Goal: Task Accomplishment & Management: Manage account settings

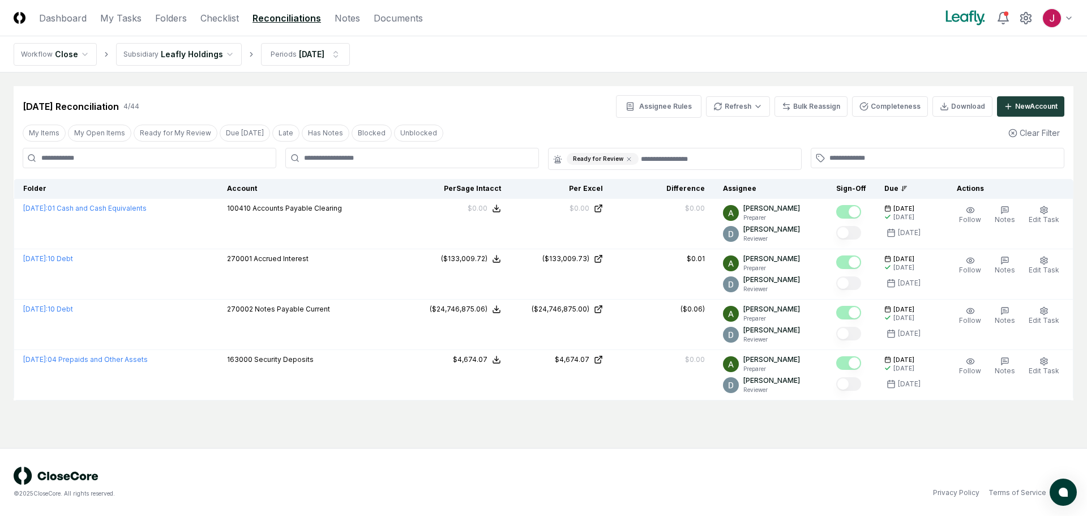
click at [224, 51] on html "CloseCore Dashboard My Tasks Folders Checklist Reconciliations Notes Documents …" at bounding box center [543, 258] width 1087 height 516
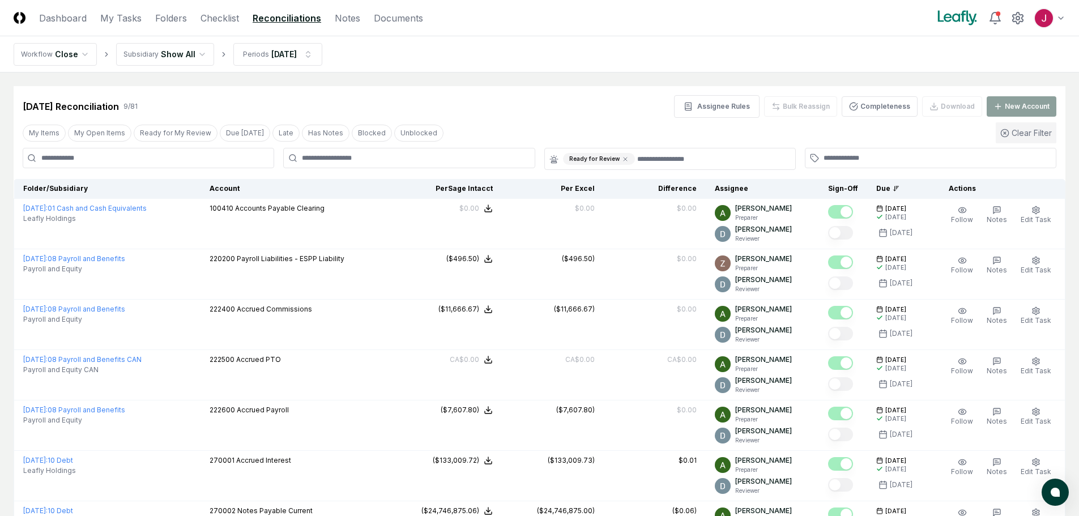
click at [1019, 136] on button "Clear Filter" at bounding box center [1025, 132] width 61 height 21
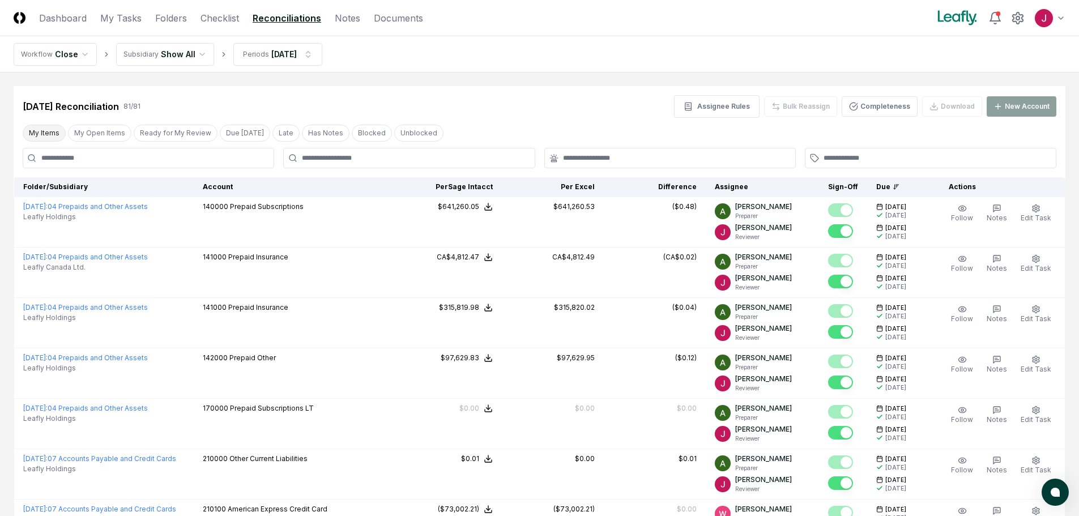
click at [46, 132] on button "My Items" at bounding box center [44, 133] width 43 height 17
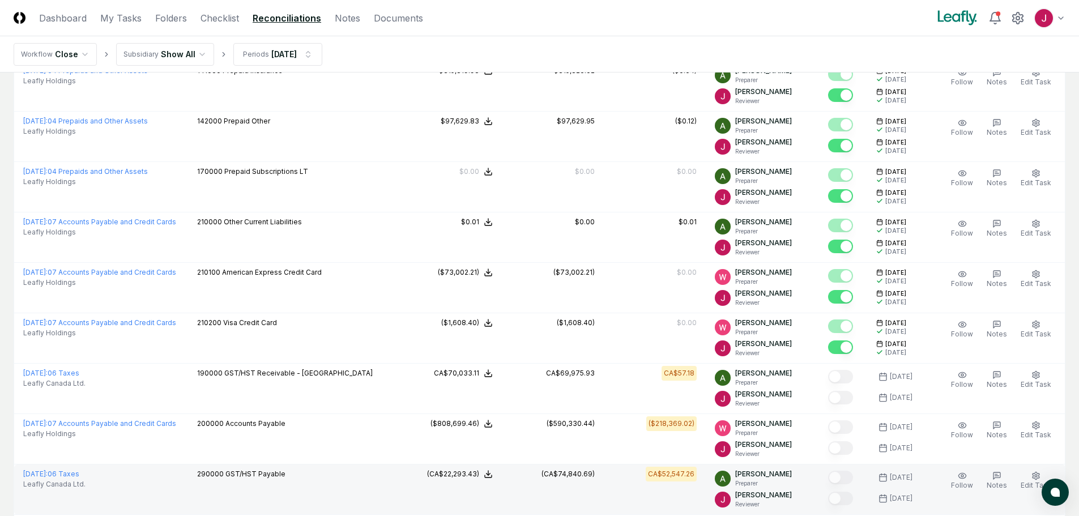
scroll to position [340, 0]
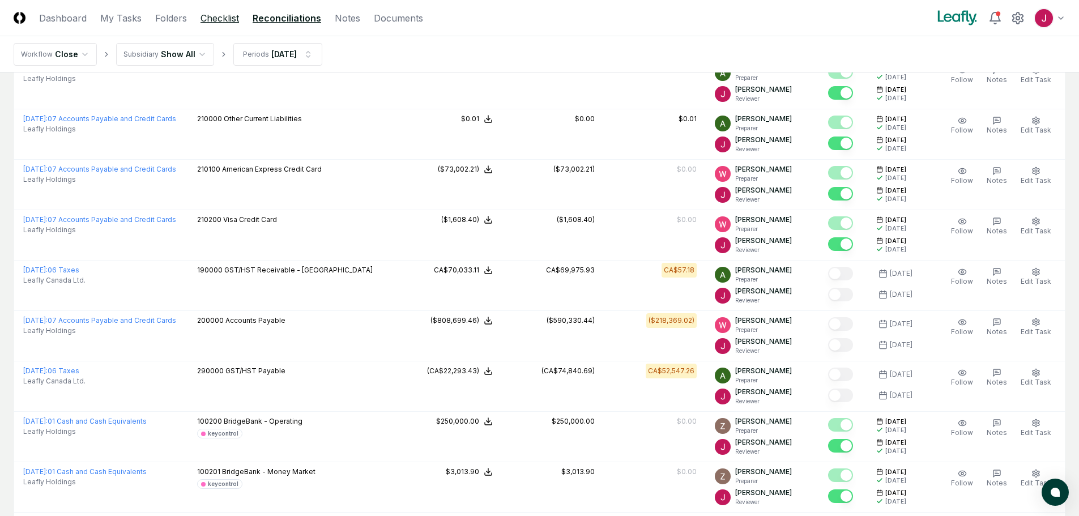
click at [219, 16] on link "Checklist" at bounding box center [219, 18] width 39 height 14
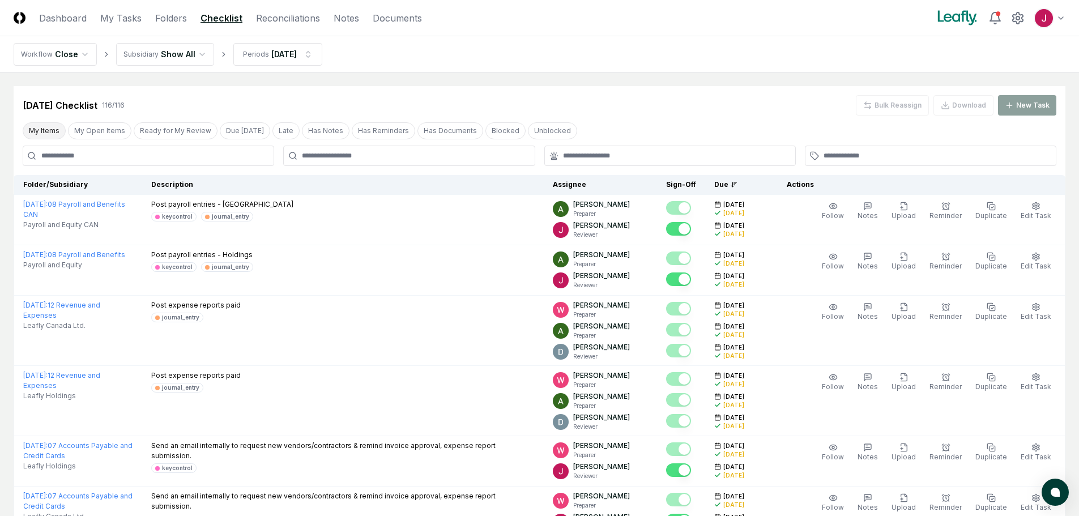
click at [48, 129] on button "My Items" at bounding box center [44, 130] width 43 height 17
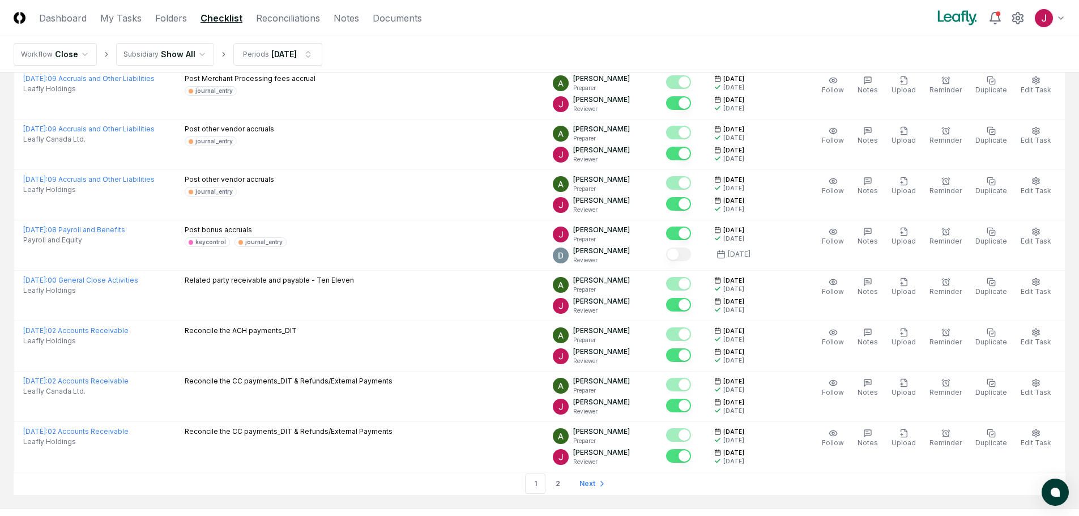
scroll to position [2321, 0]
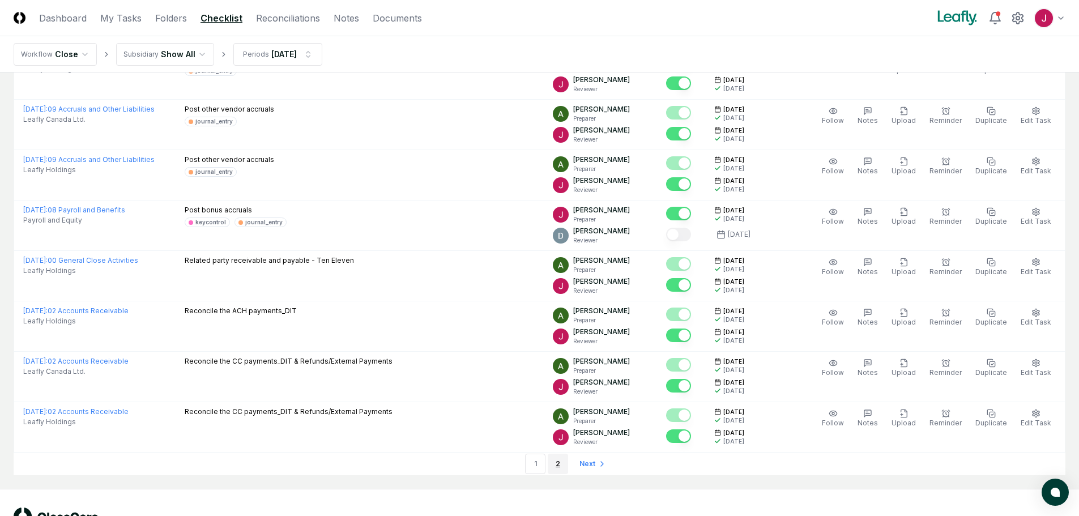
click at [560, 463] on link "2" at bounding box center [558, 464] width 20 height 20
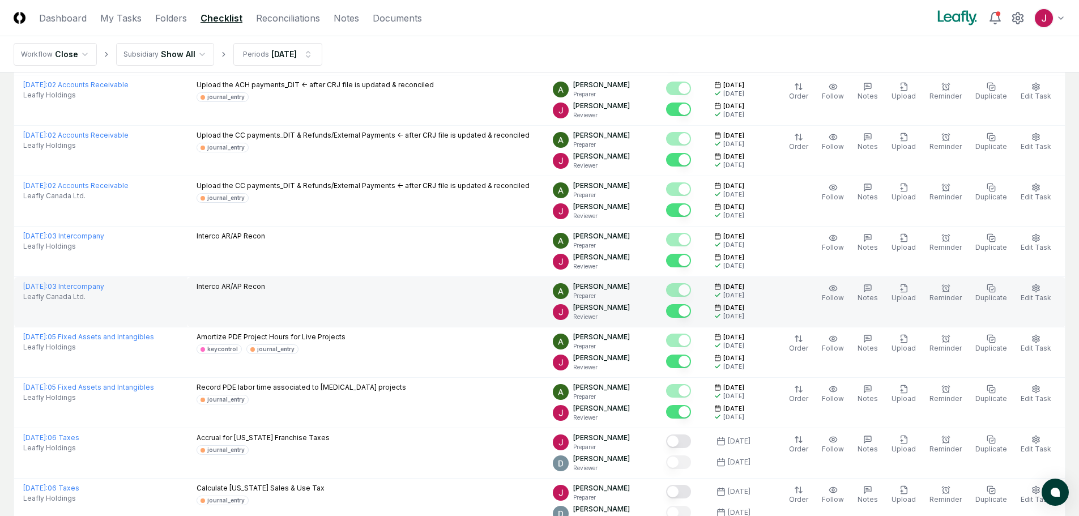
scroll to position [226, 0]
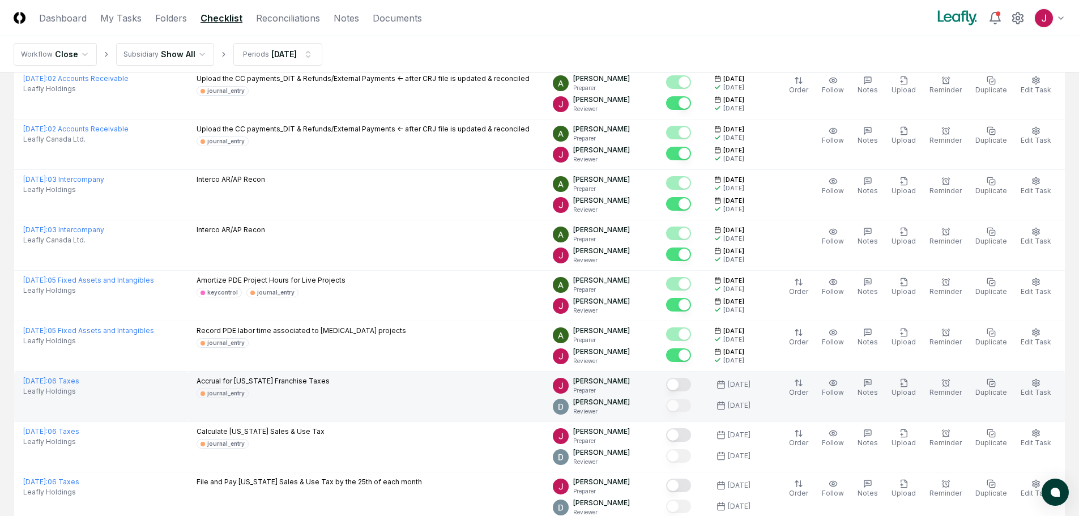
click at [687, 381] on button "Mark complete" at bounding box center [678, 385] width 25 height 14
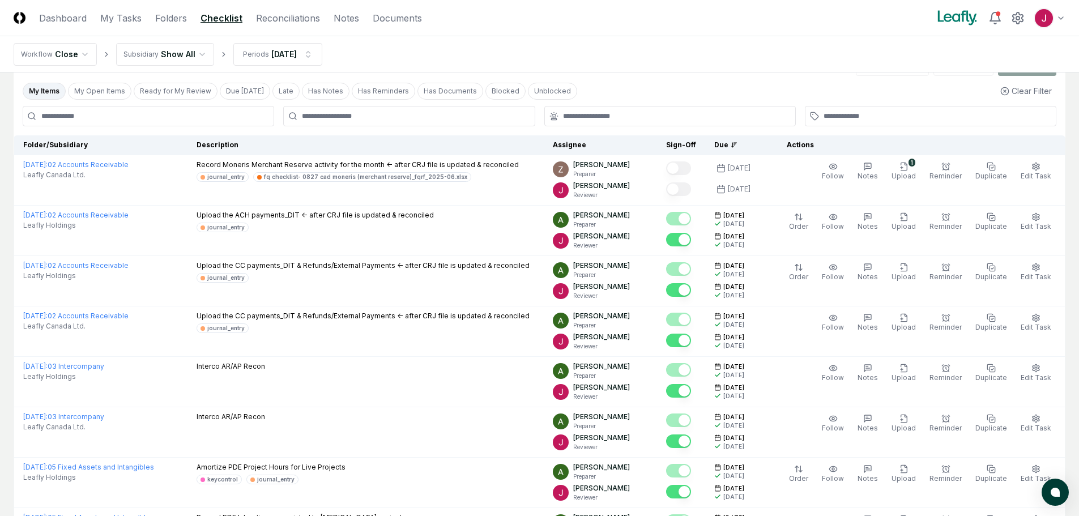
scroll to position [0, 0]
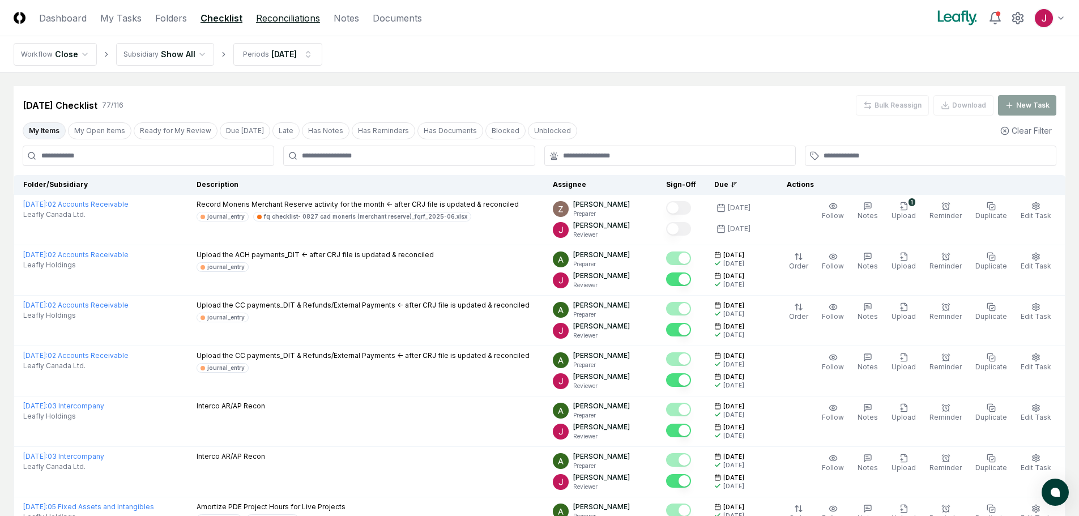
click at [292, 18] on link "Reconciliations" at bounding box center [288, 18] width 64 height 14
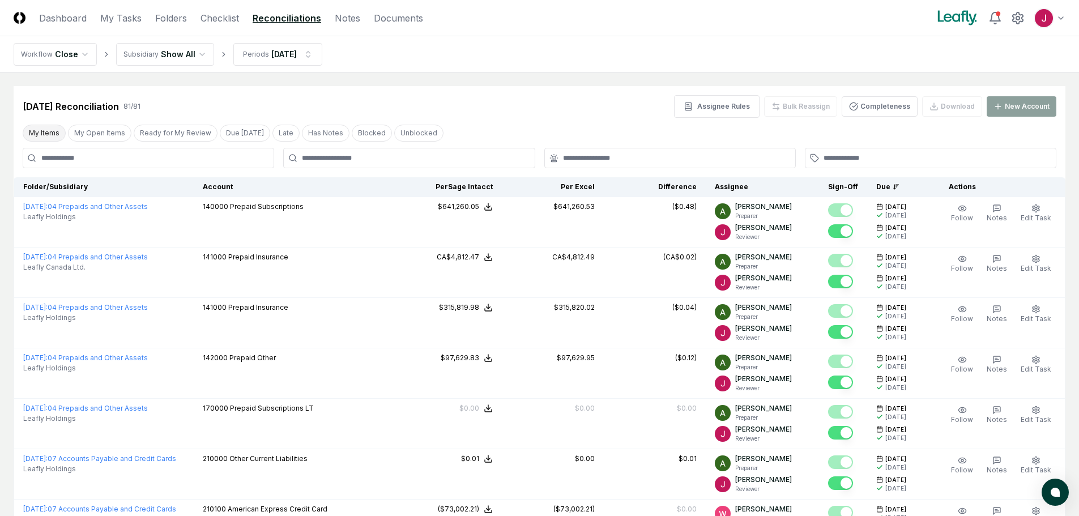
click at [45, 134] on button "My Items" at bounding box center [44, 133] width 43 height 17
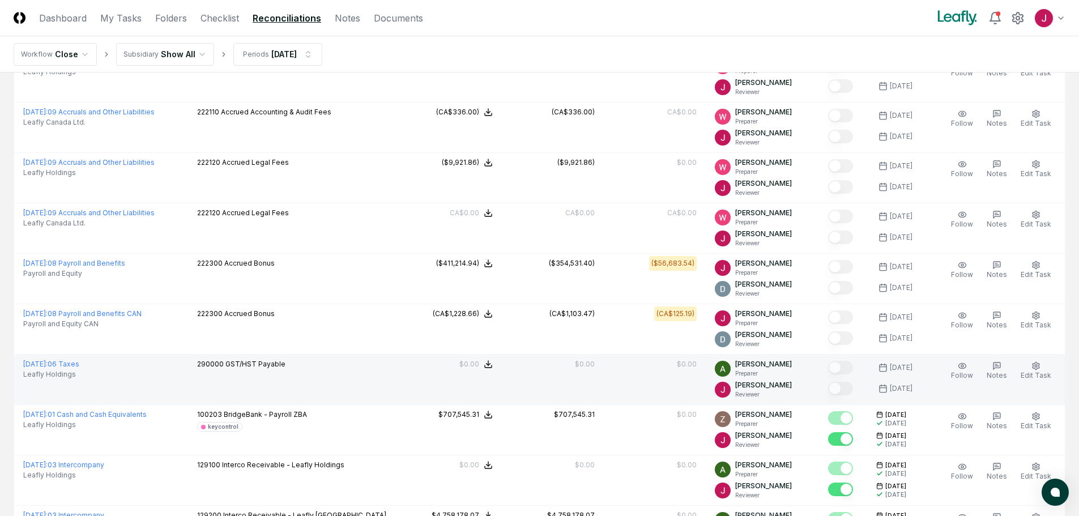
scroll to position [1982, 0]
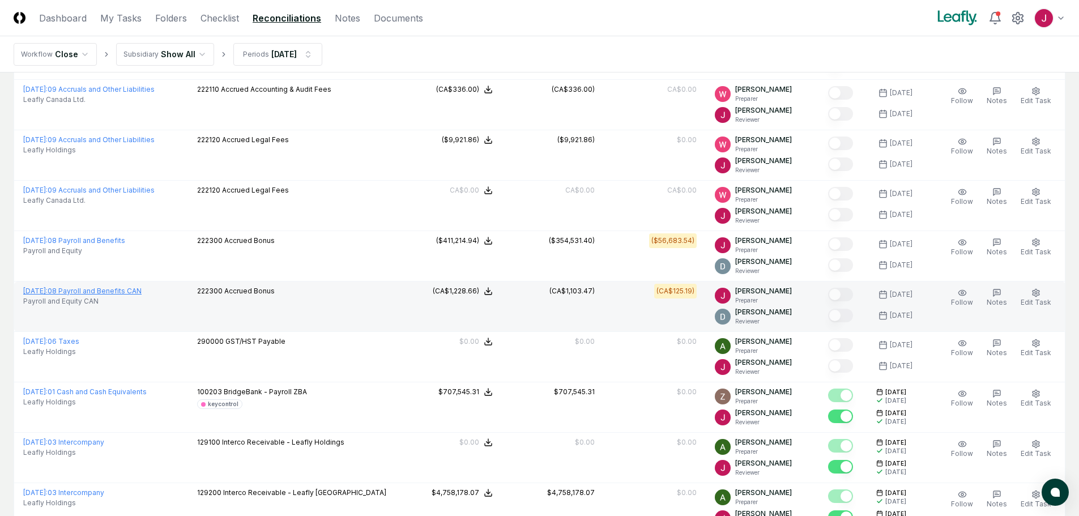
click at [134, 290] on link "[DATE] : 08 Payroll and Benefits CAN" at bounding box center [82, 291] width 118 height 8
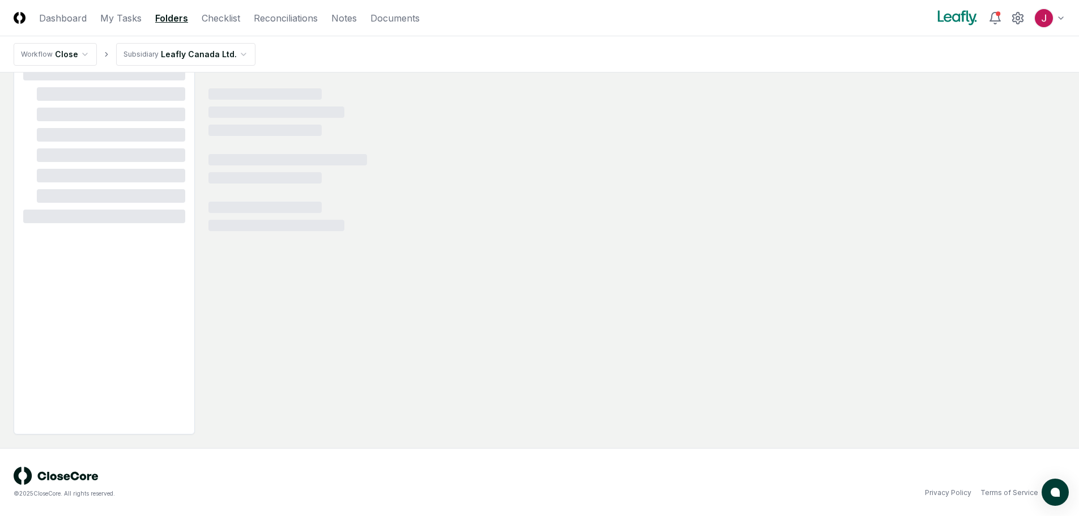
scroll to position [68, 0]
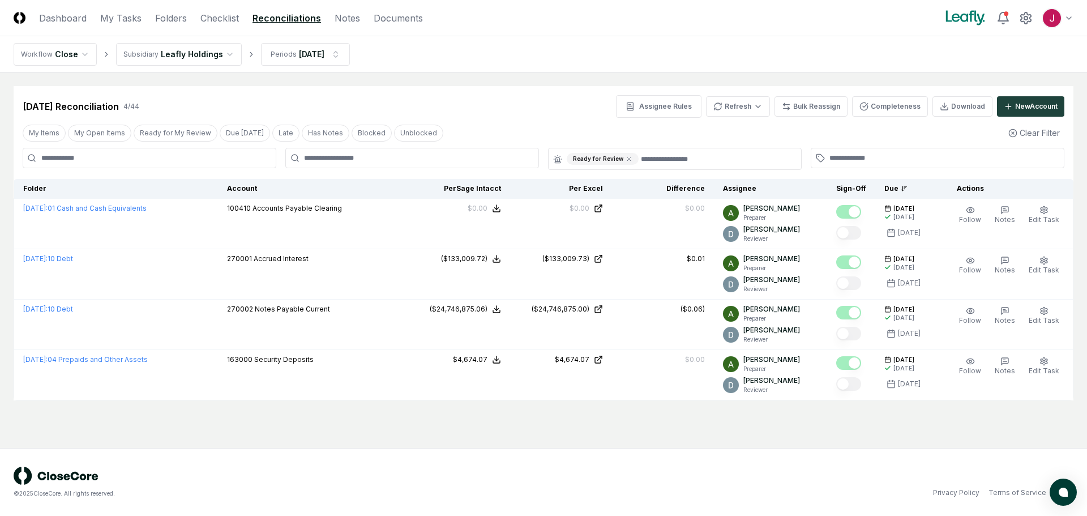
click at [215, 54] on html "CloseCore Dashboard My Tasks Folders Checklist Reconciliations Notes Documents …" at bounding box center [543, 258] width 1087 height 516
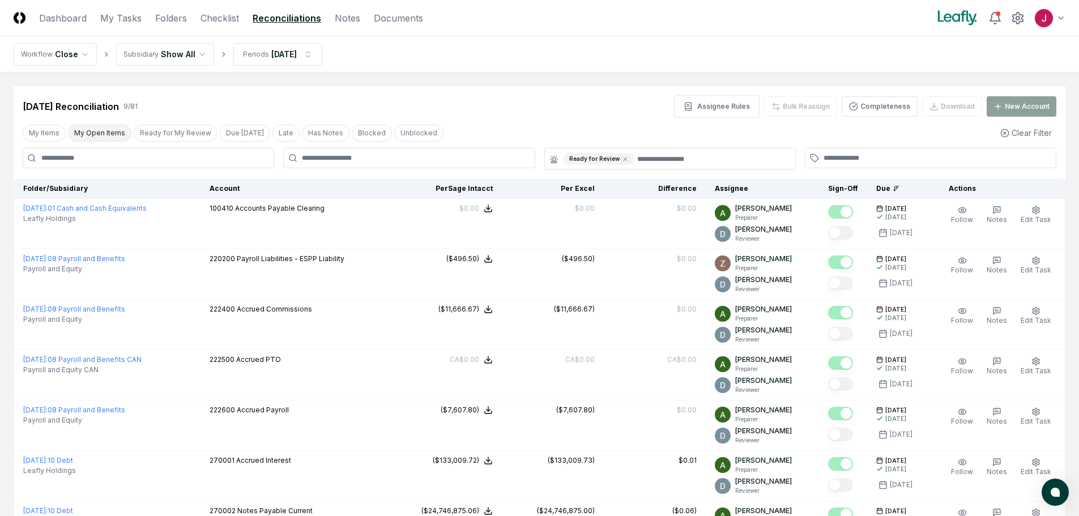
click at [105, 131] on button "My Open Items" at bounding box center [99, 133] width 63 height 17
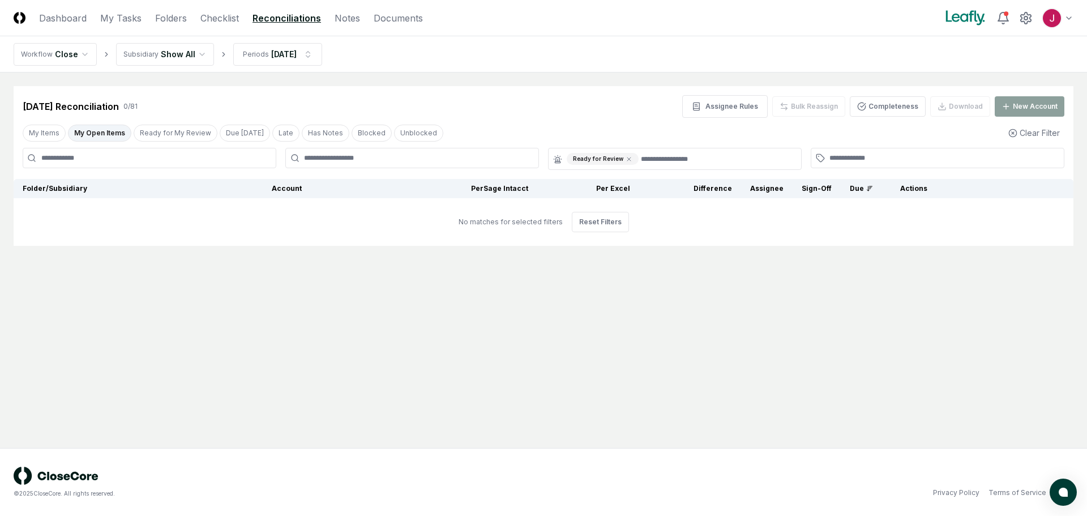
click at [105, 132] on button "My Open Items" at bounding box center [99, 133] width 63 height 17
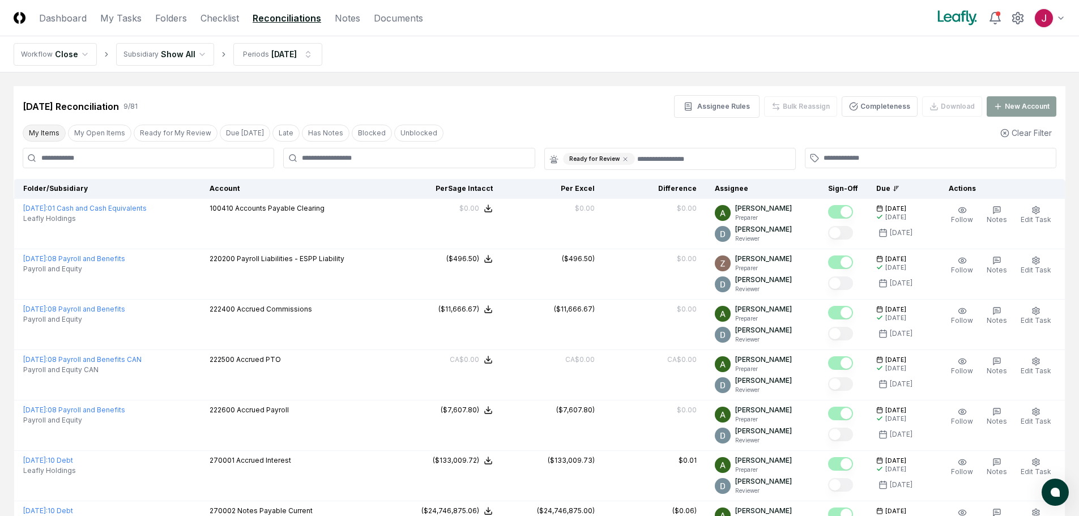
click at [41, 132] on button "My Items" at bounding box center [44, 133] width 43 height 17
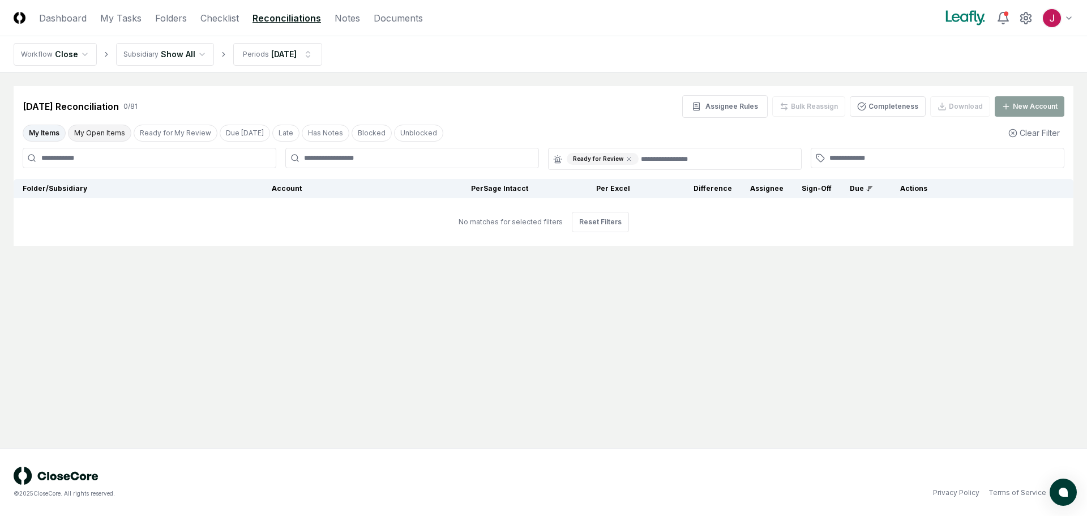
click at [112, 134] on button "My Open Items" at bounding box center [99, 133] width 63 height 17
click at [1044, 130] on button "Clear Filter" at bounding box center [1034, 132] width 61 height 21
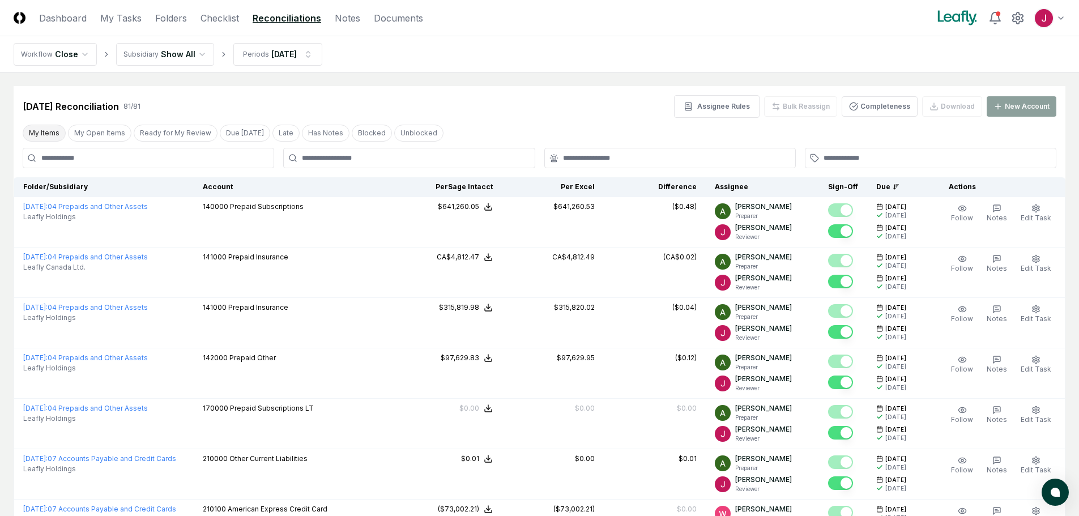
click at [44, 132] on button "My Items" at bounding box center [44, 133] width 43 height 17
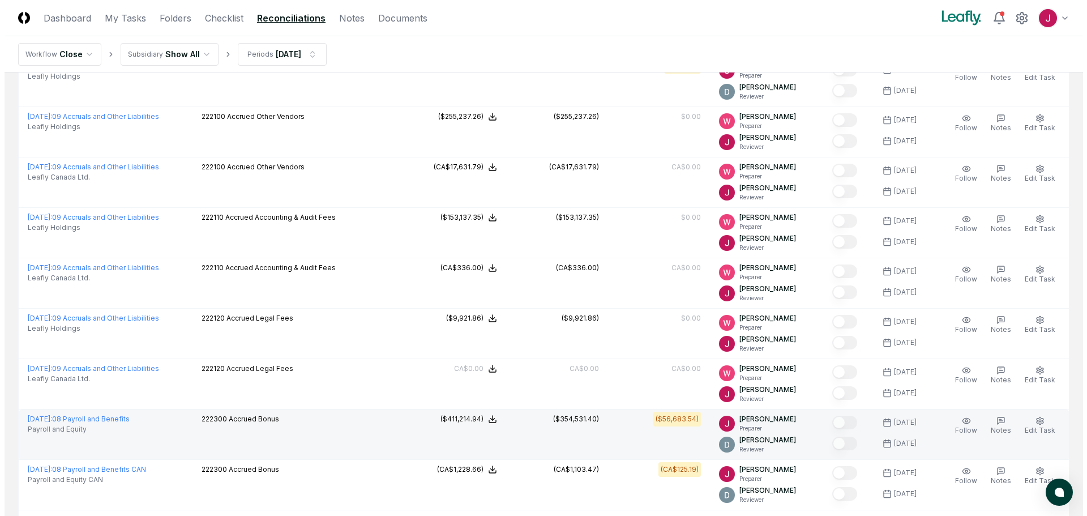
scroll to position [1868, 0]
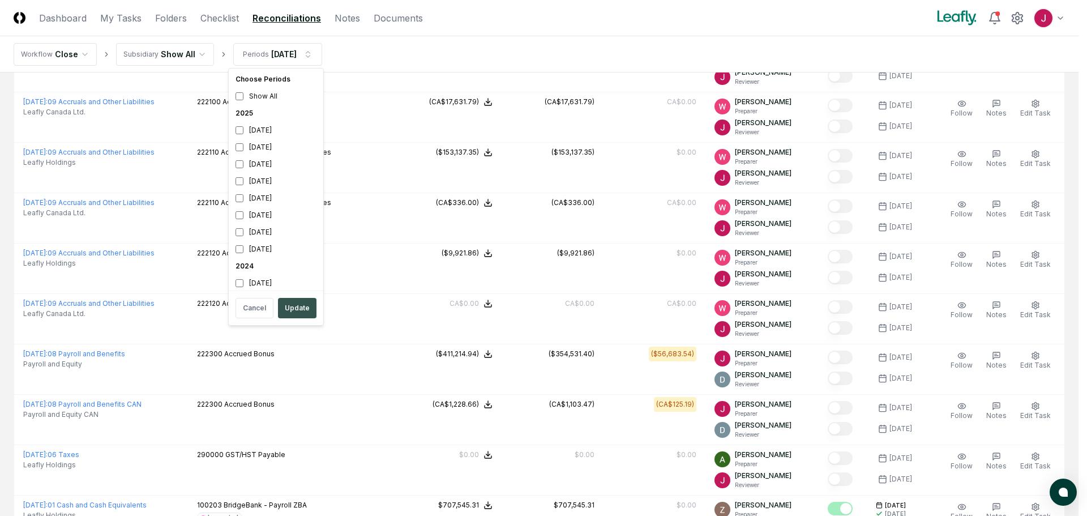
click at [291, 306] on button "Update" at bounding box center [297, 308] width 39 height 20
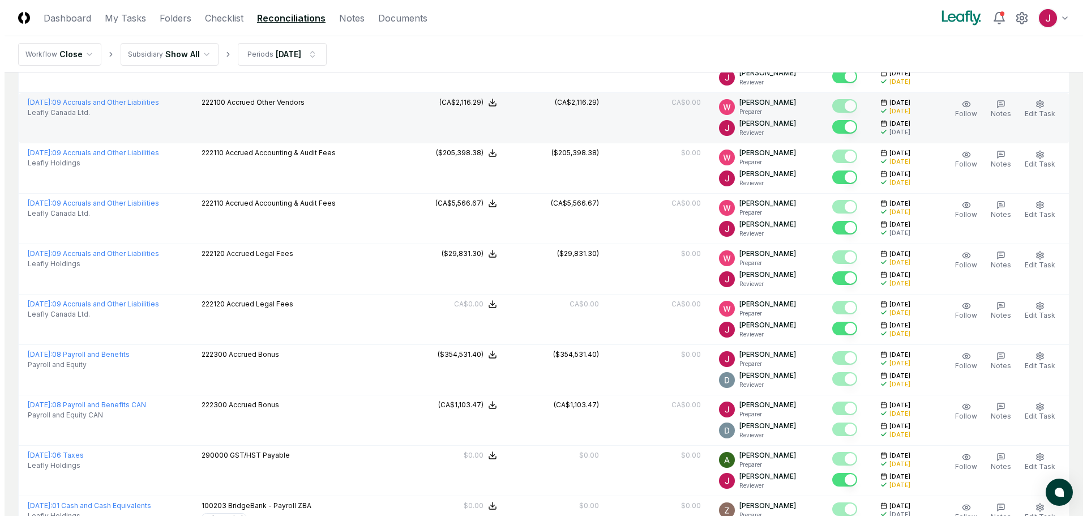
scroll to position [1868, 0]
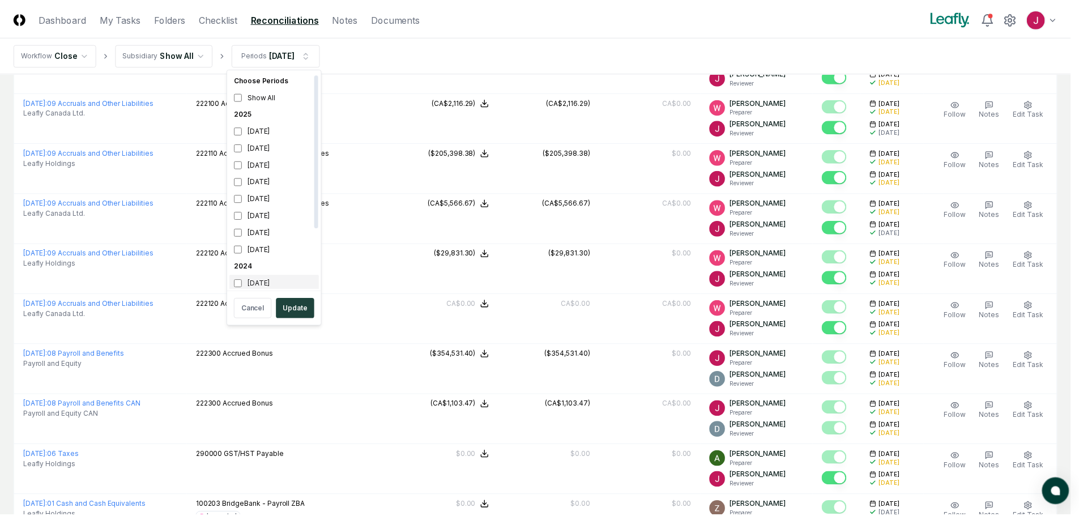
scroll to position [3, 0]
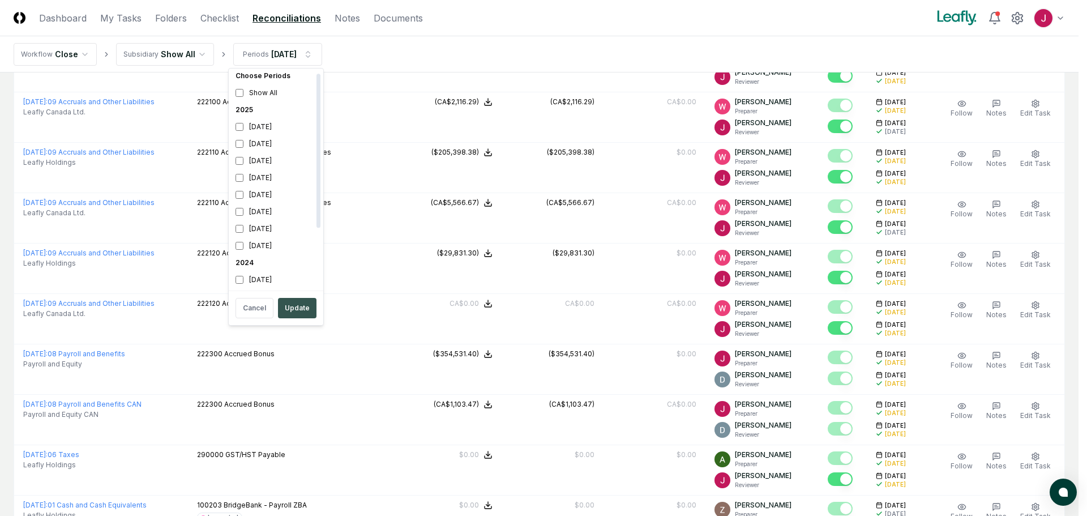
click at [302, 306] on button "Update" at bounding box center [297, 308] width 39 height 20
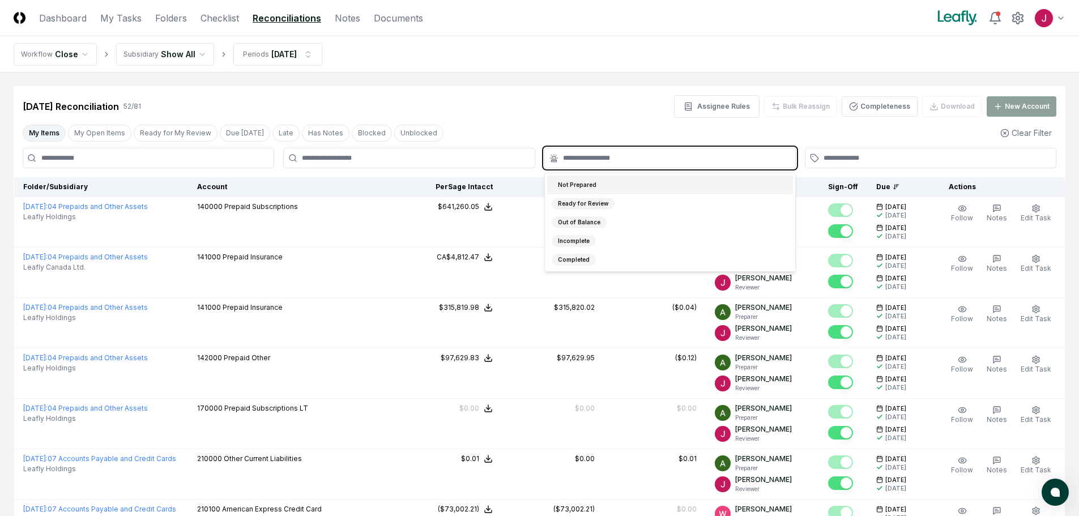
click at [720, 160] on input "text" at bounding box center [675, 158] width 225 height 10
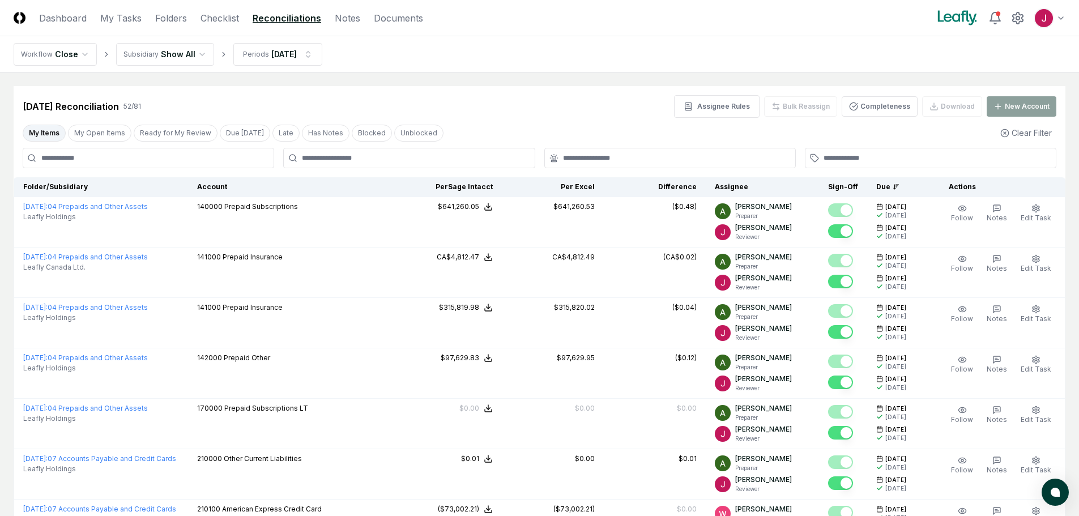
click at [478, 113] on div "[DATE] Reconciliation 52 / 81 Assignee Rules Bulk Reassign Completeness Downloa…" at bounding box center [539, 106] width 1033 height 23
click at [1023, 129] on button "Clear Filter" at bounding box center [1025, 132] width 61 height 21
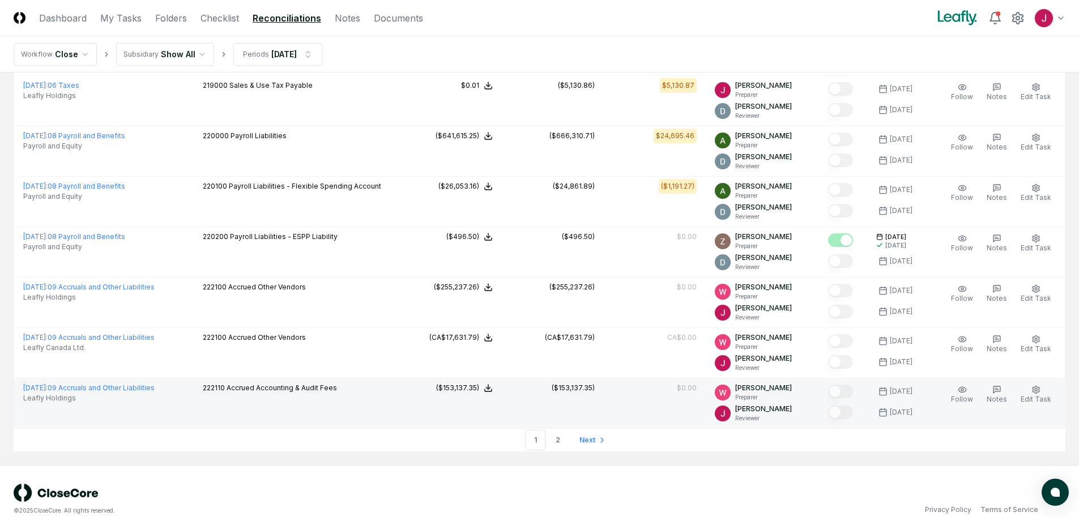
scroll to position [2305, 0]
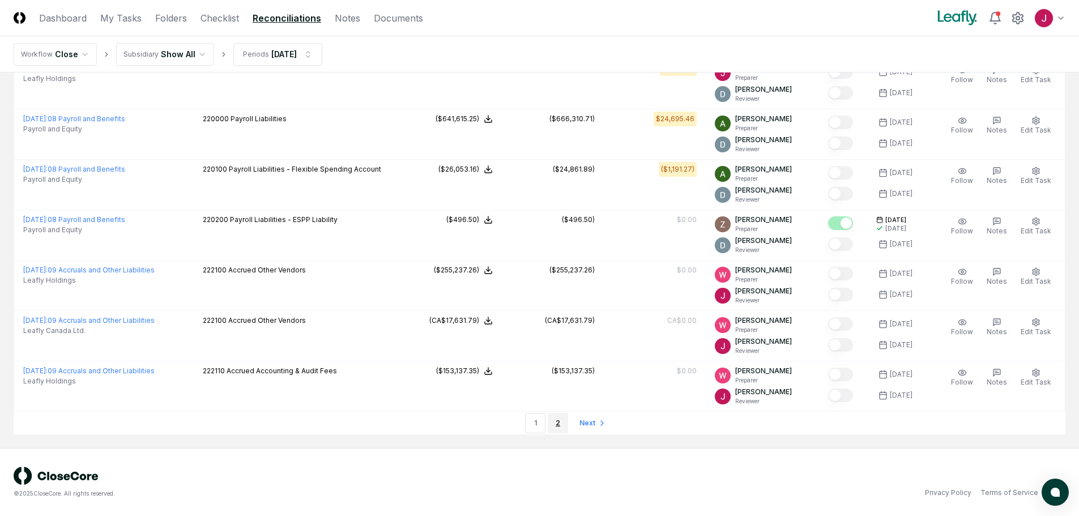
click at [564, 421] on link "2" at bounding box center [558, 423] width 20 height 20
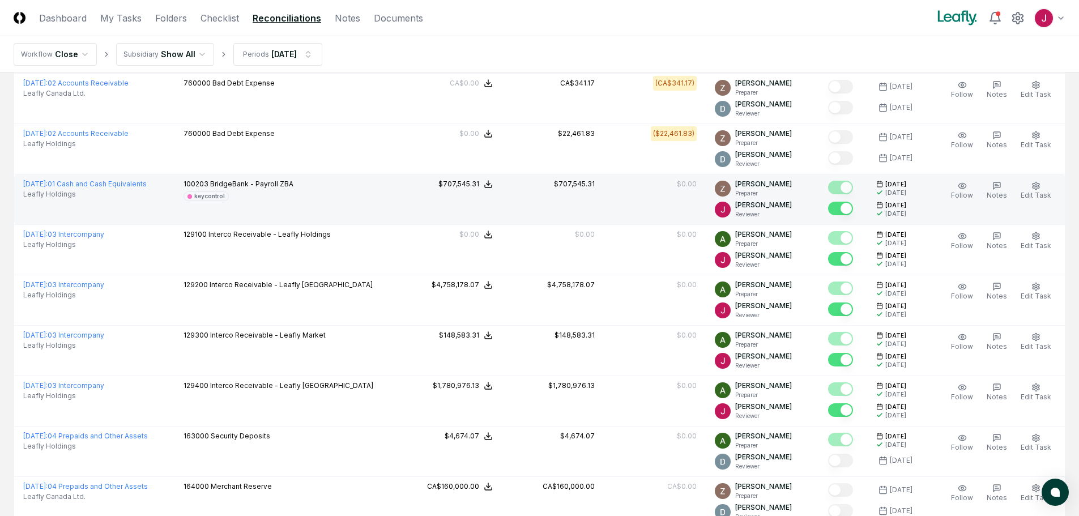
scroll to position [801, 0]
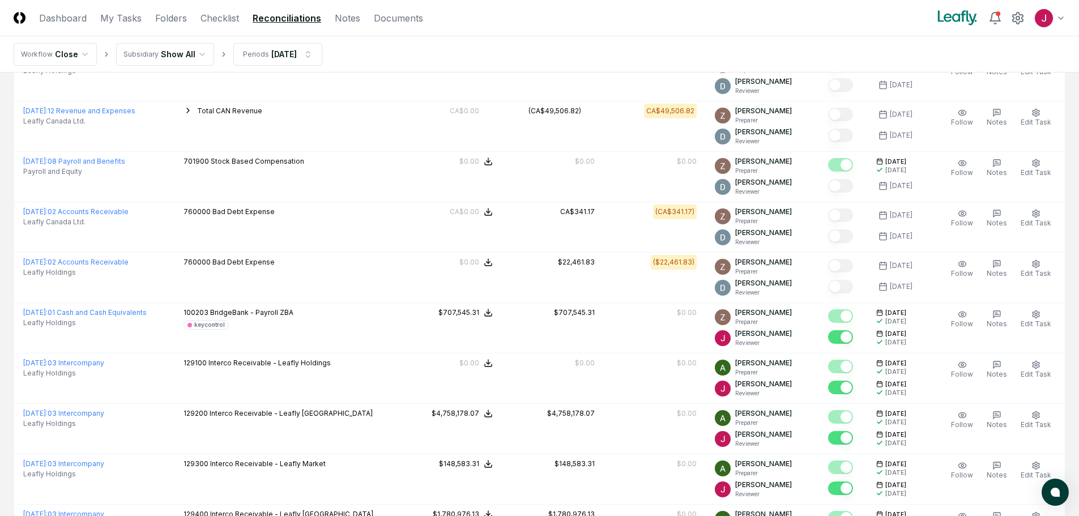
click at [274, 16] on link "Reconciliations" at bounding box center [287, 18] width 69 height 14
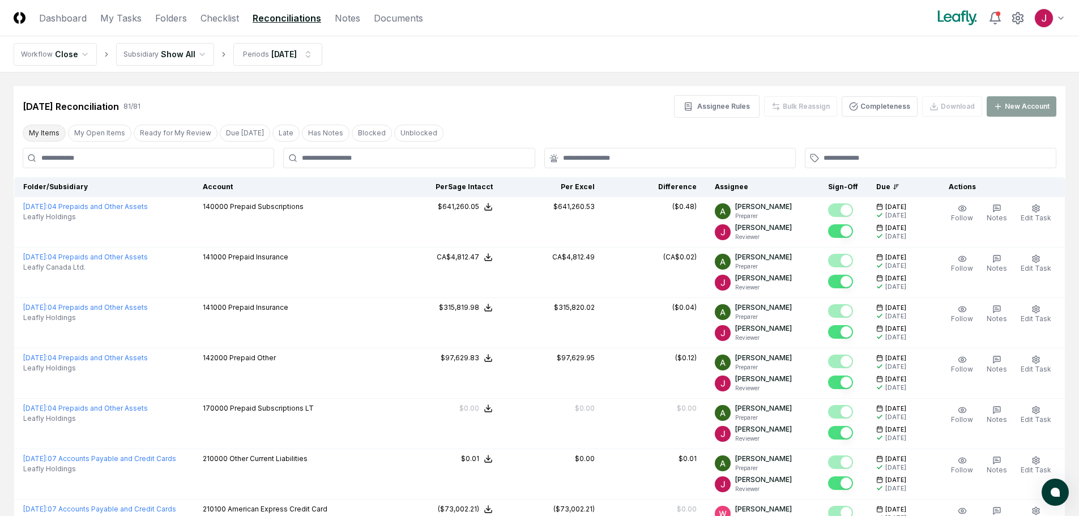
click at [46, 132] on button "My Items" at bounding box center [44, 133] width 43 height 17
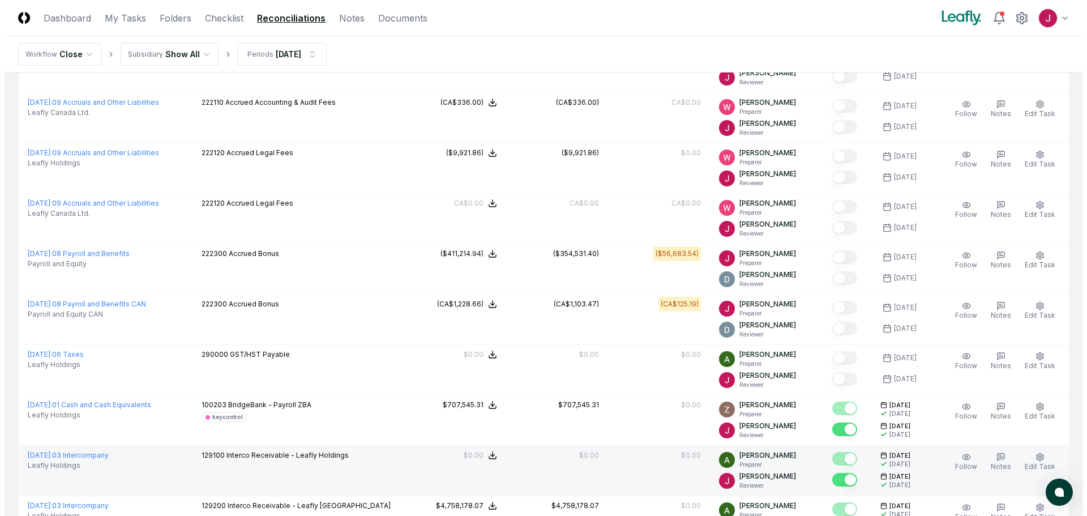
scroll to position [1965, 0]
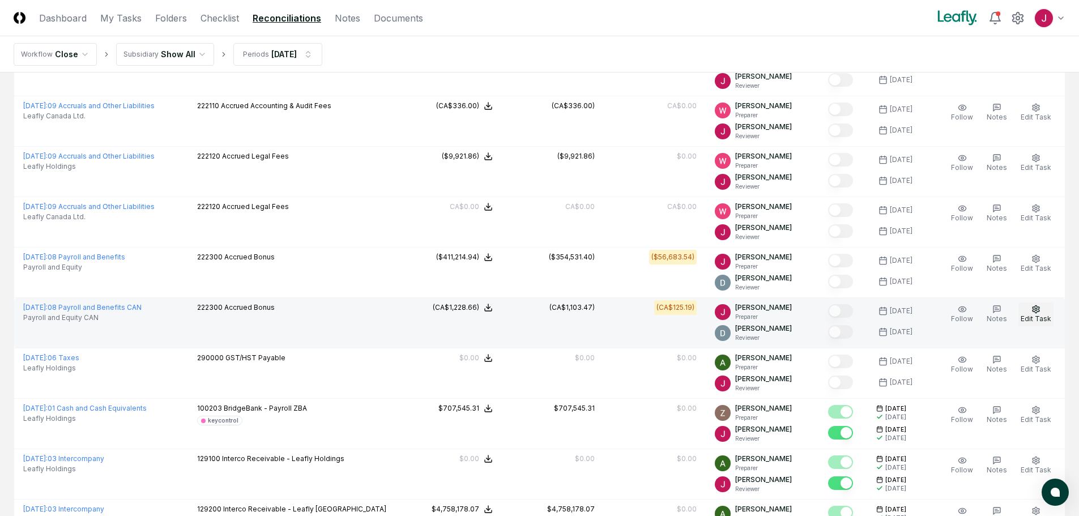
click at [1035, 307] on icon "button" at bounding box center [1035, 309] width 9 height 9
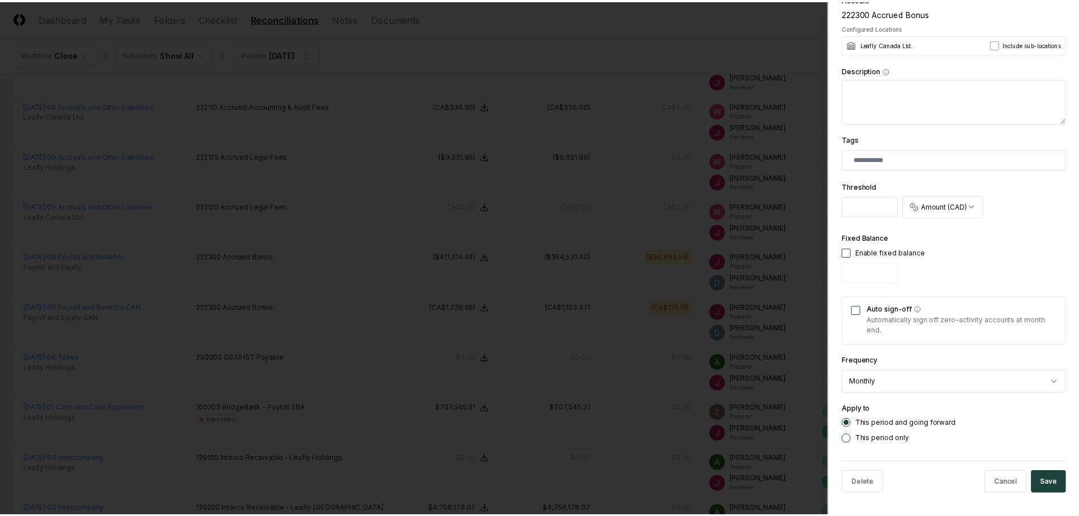
scroll to position [262, 0]
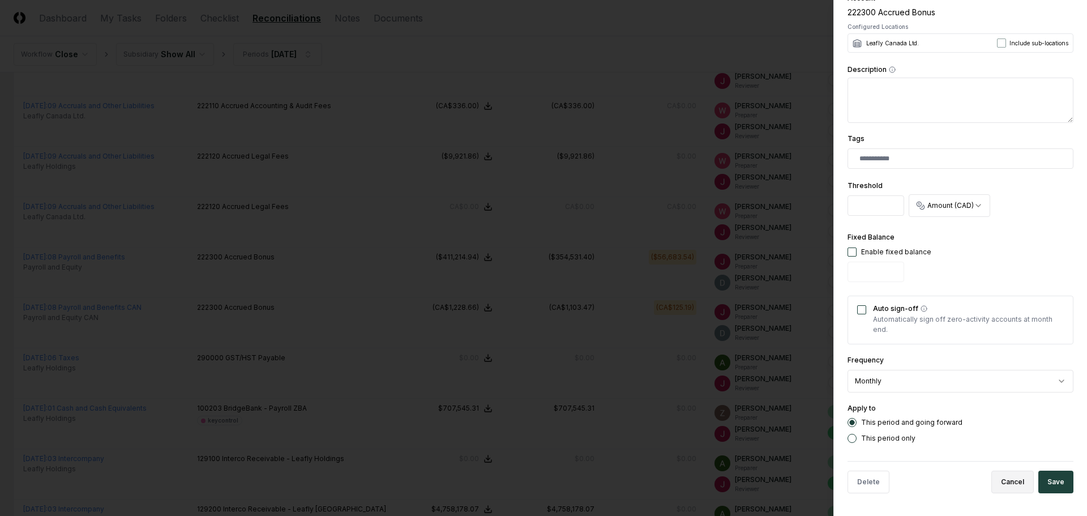
click at [1008, 475] on button "Cancel" at bounding box center [1012, 482] width 42 height 23
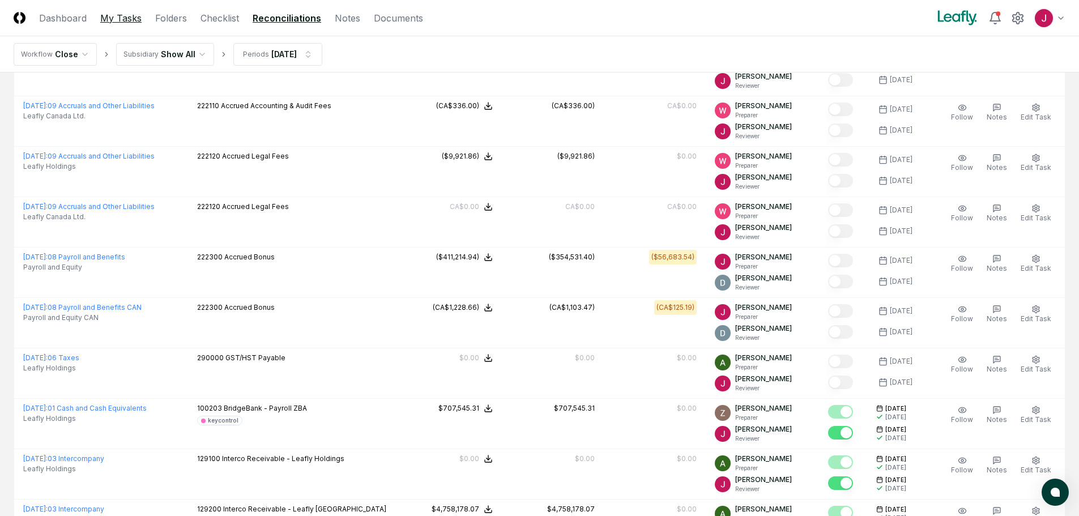
click at [123, 19] on link "My Tasks" at bounding box center [120, 18] width 41 height 14
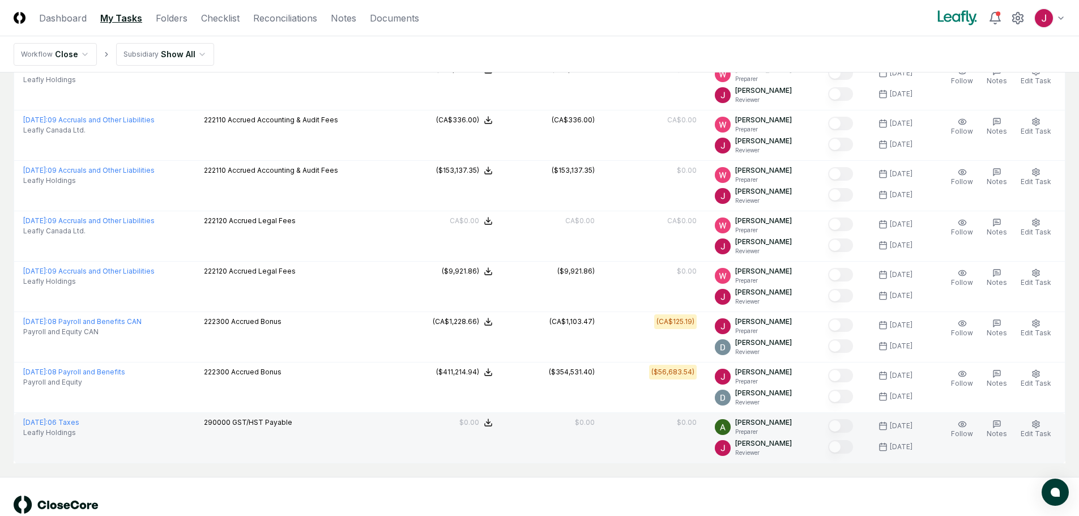
scroll to position [1935, 0]
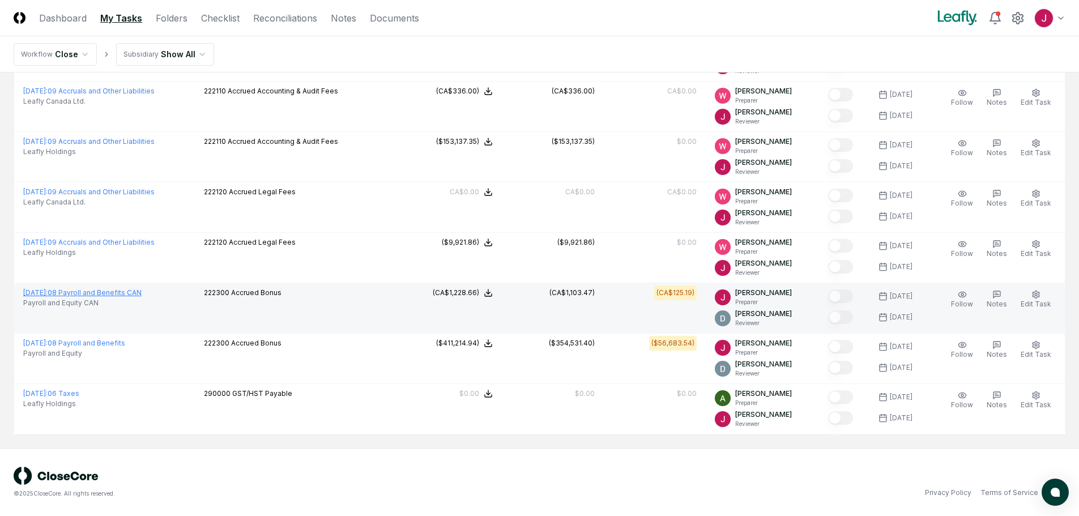
click at [138, 290] on link "[DATE] : 08 Payroll and Benefits CAN" at bounding box center [82, 292] width 118 height 8
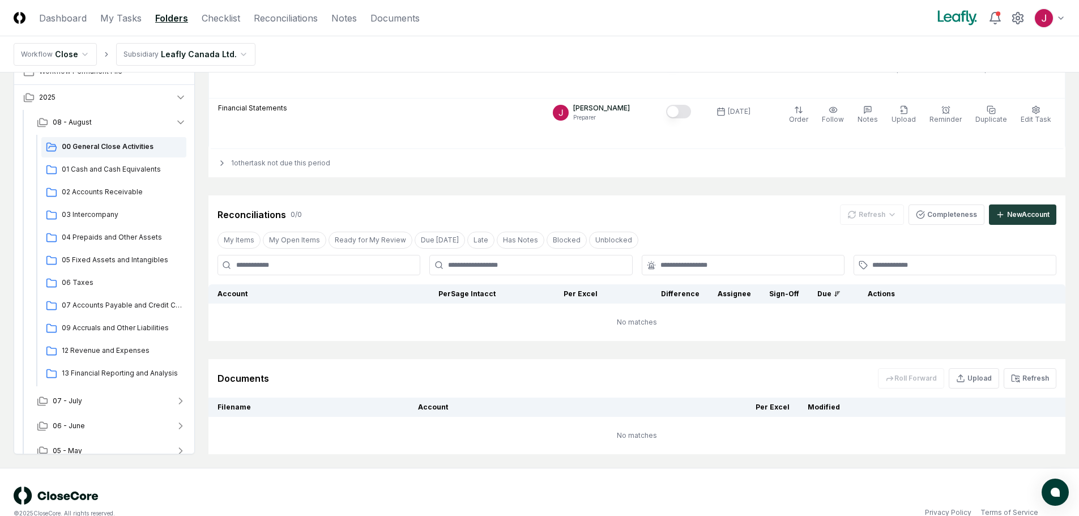
scroll to position [285, 0]
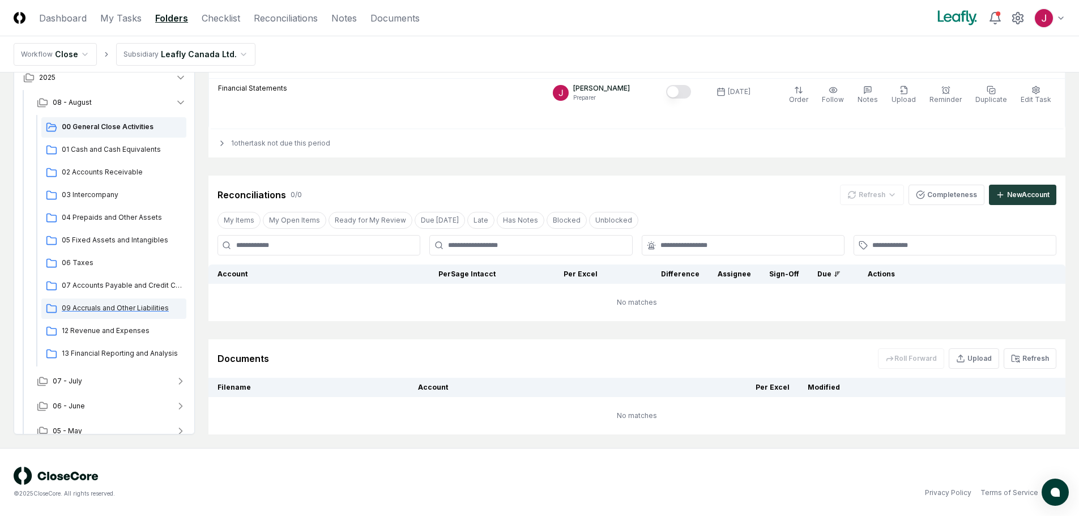
click at [109, 305] on span "09 Accruals and Other Liabilities" at bounding box center [122, 308] width 120 height 10
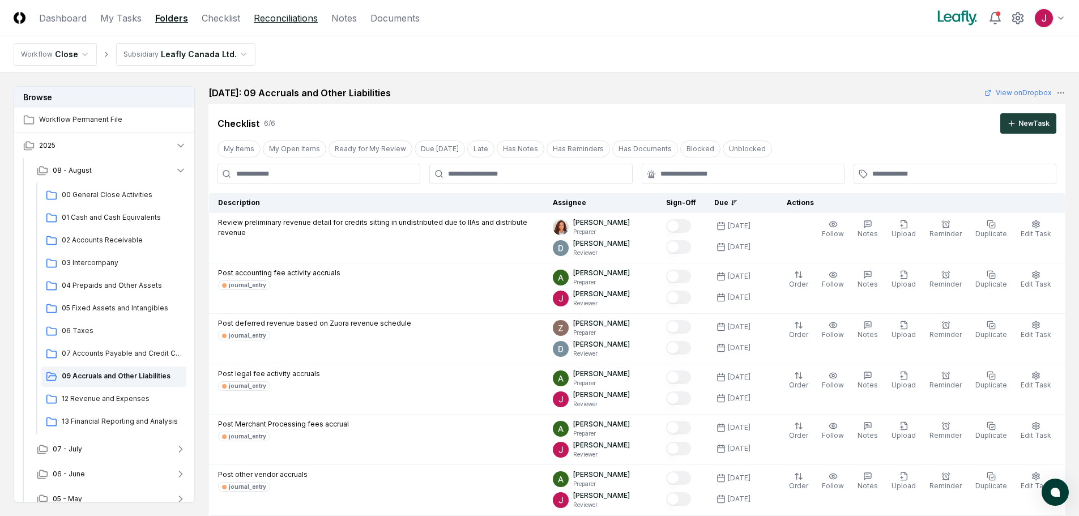
click at [293, 15] on link "Reconciliations" at bounding box center [286, 18] width 64 height 14
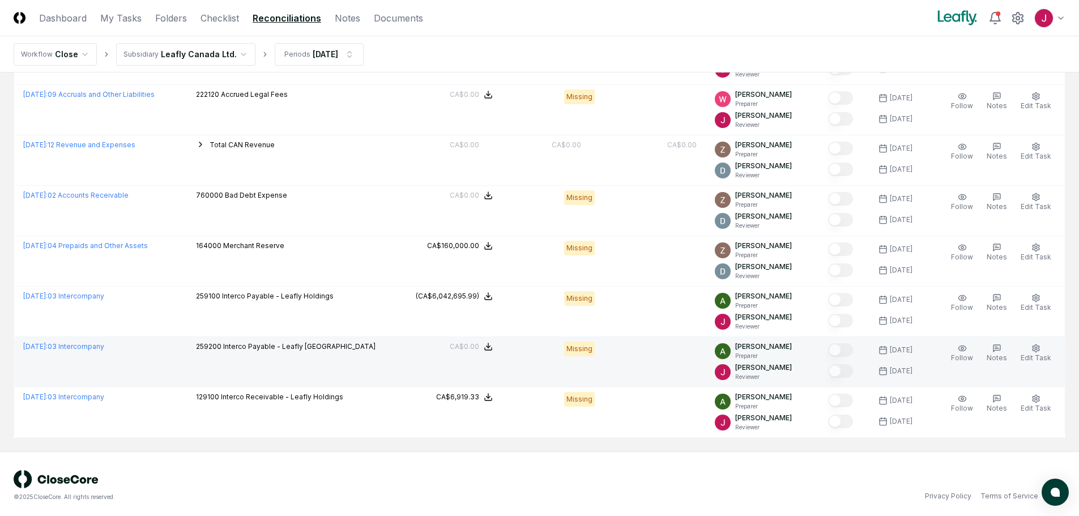
scroll to position [1023, 0]
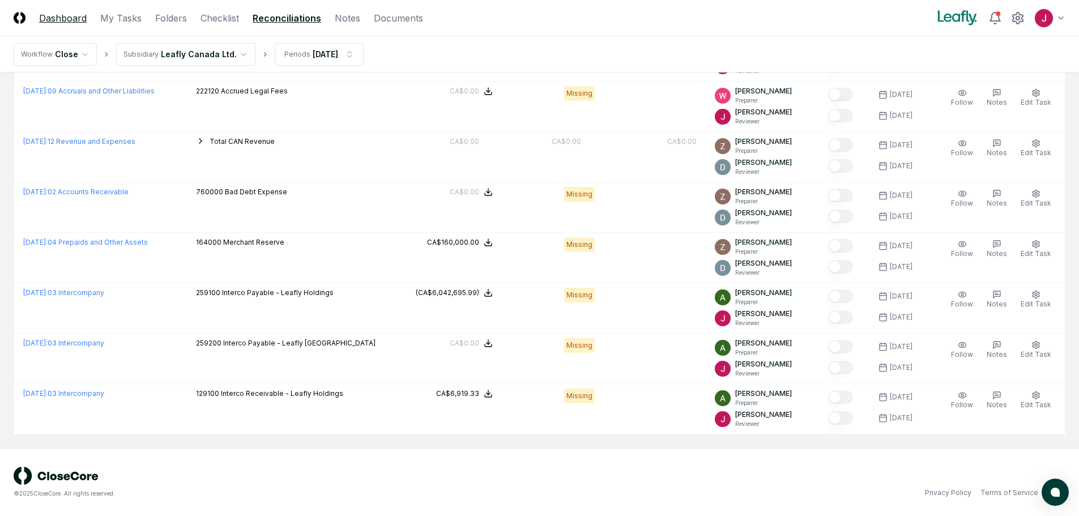
click at [61, 17] on link "Dashboard" at bounding box center [63, 18] width 48 height 14
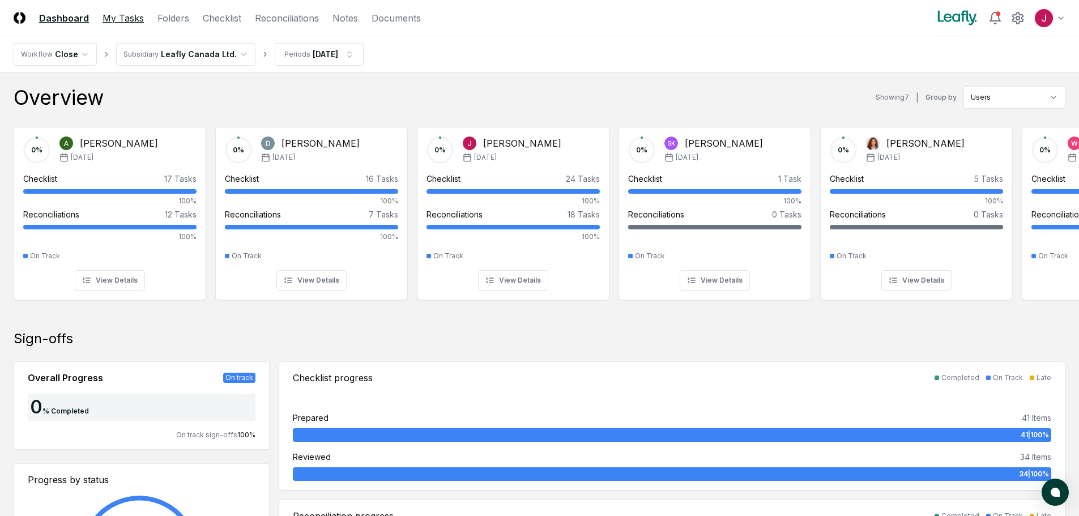
click at [117, 18] on link "My Tasks" at bounding box center [122, 18] width 41 height 14
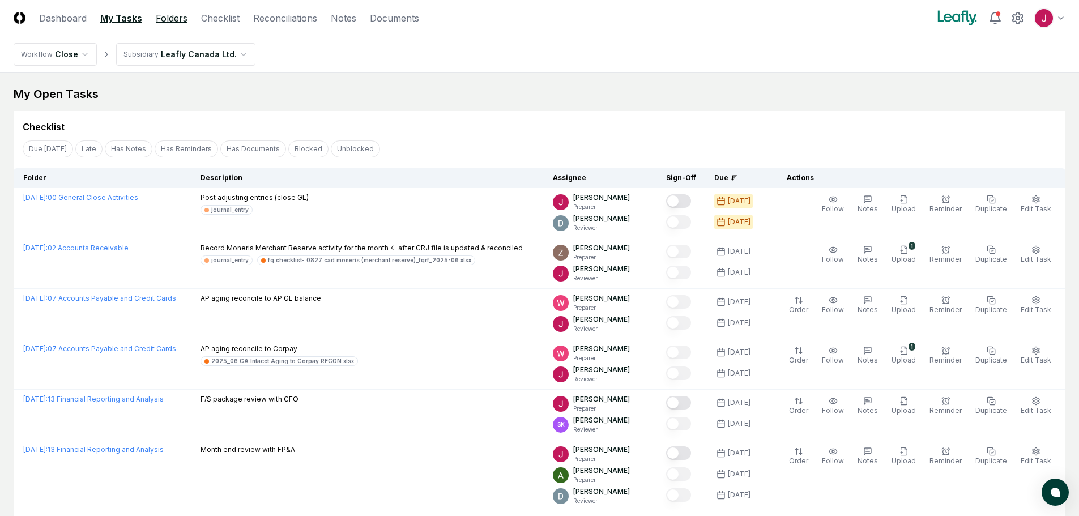
click at [174, 18] on link "Folders" at bounding box center [172, 18] width 32 height 14
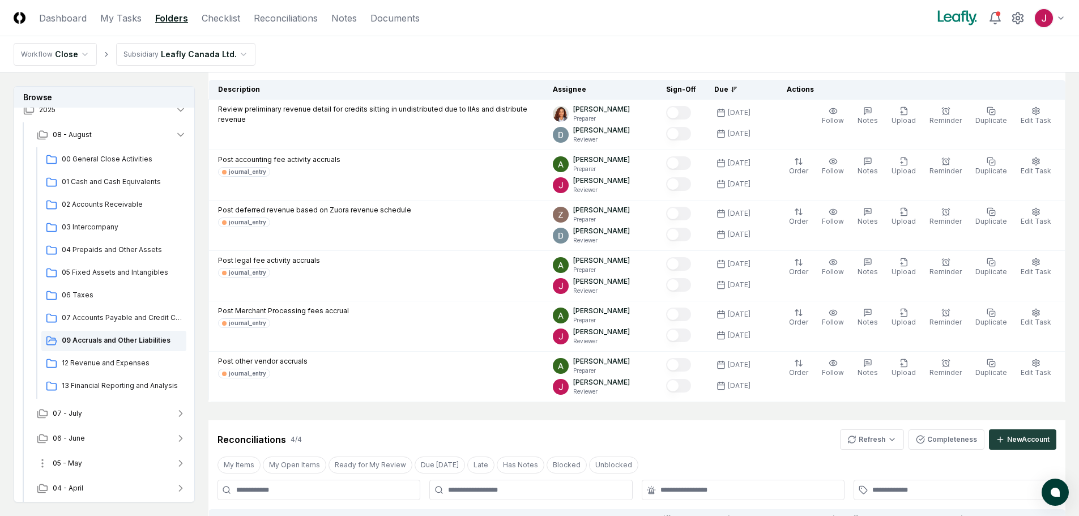
scroll to position [113, 0]
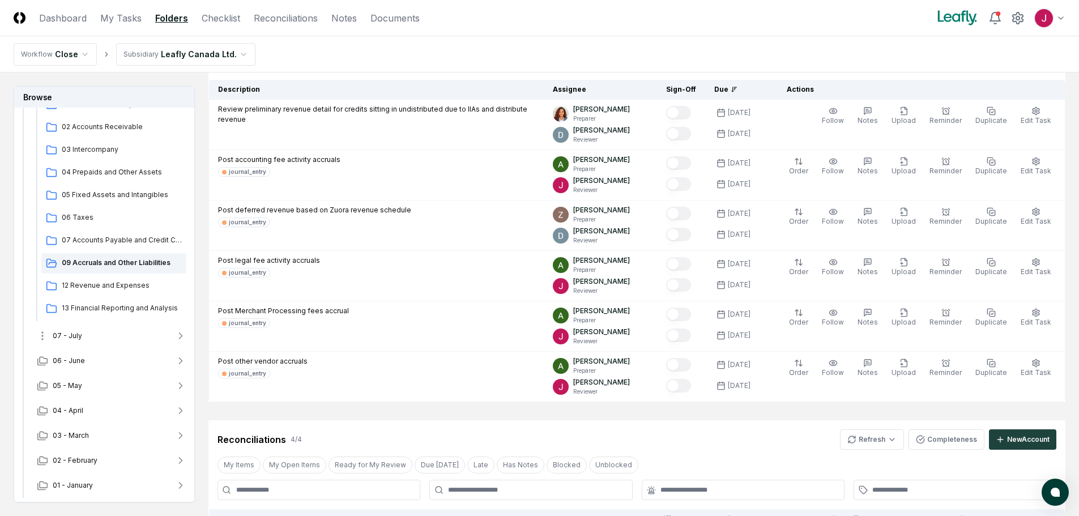
click at [76, 331] on span "07 - July" at bounding box center [67, 336] width 29 height 10
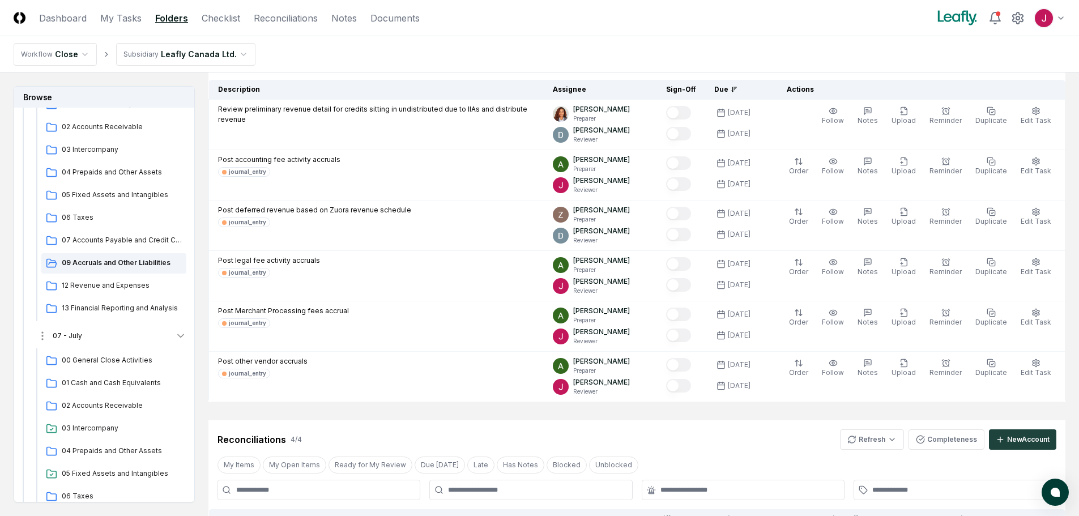
click at [179, 332] on icon "button" at bounding box center [180, 335] width 11 height 11
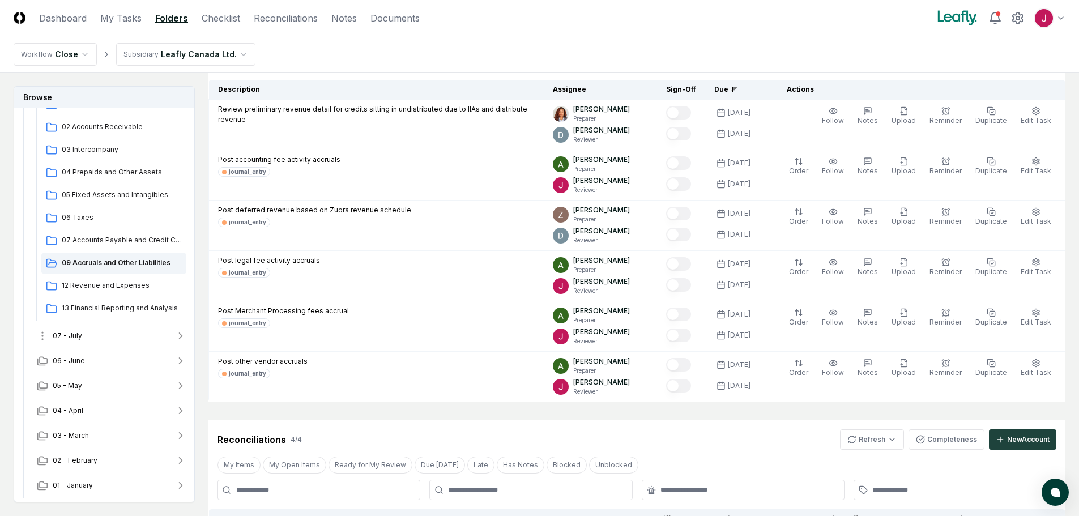
click at [179, 332] on icon "button" at bounding box center [180, 335] width 11 height 11
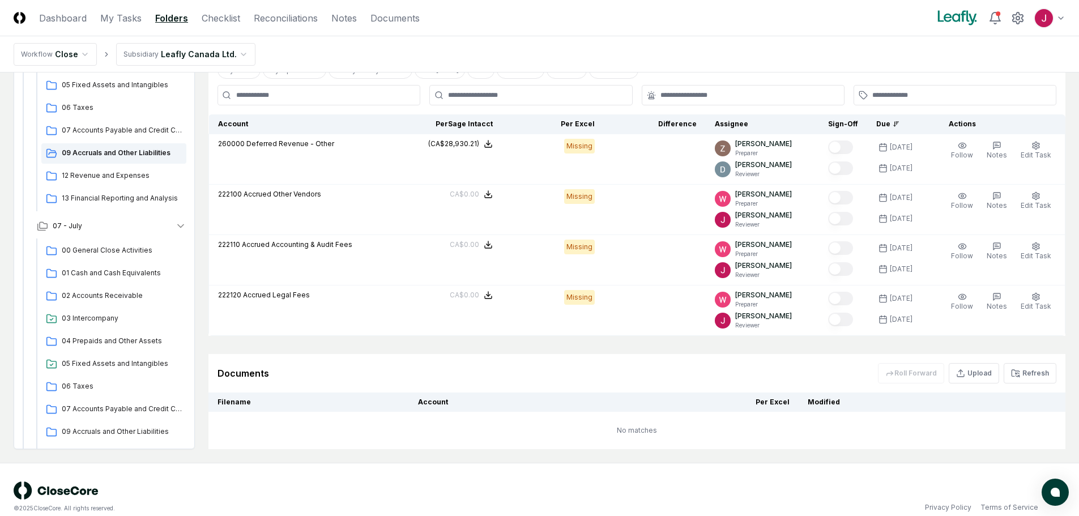
scroll to position [523, 0]
